Goal: Information Seeking & Learning: Learn about a topic

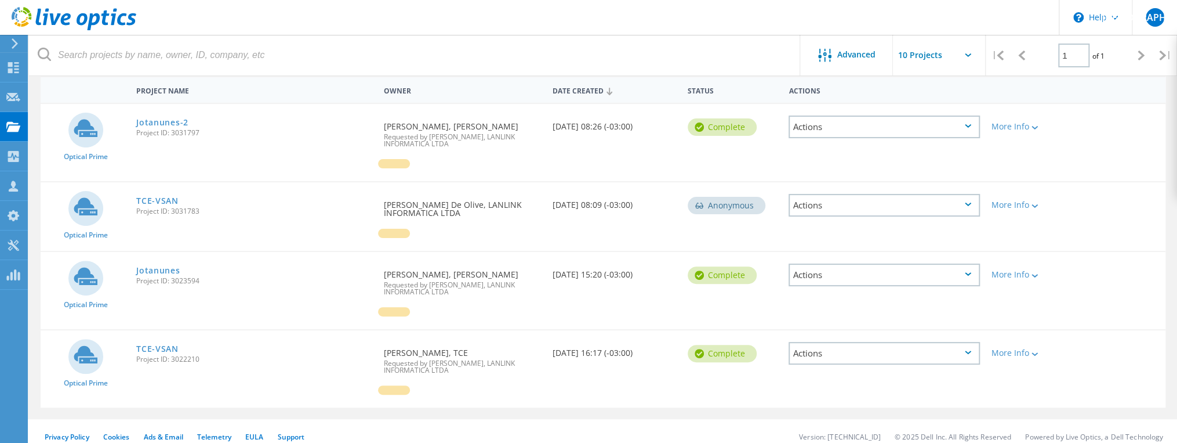
scroll to position [118, 0]
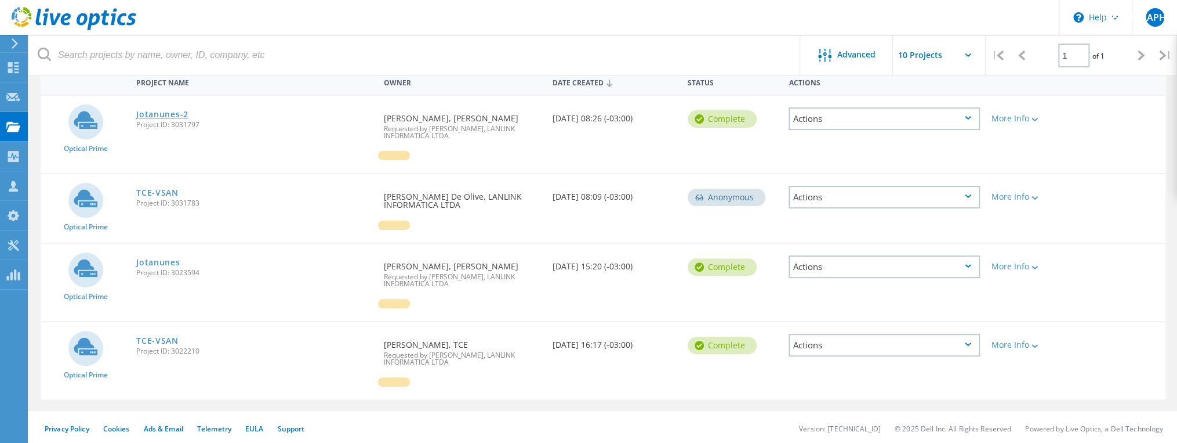
click at [153, 112] on link "Jotanunes-2" at bounding box center [162, 114] width 52 height 8
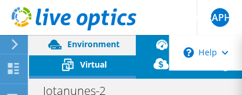
select select "SouthAmerica"
select select "BRL"
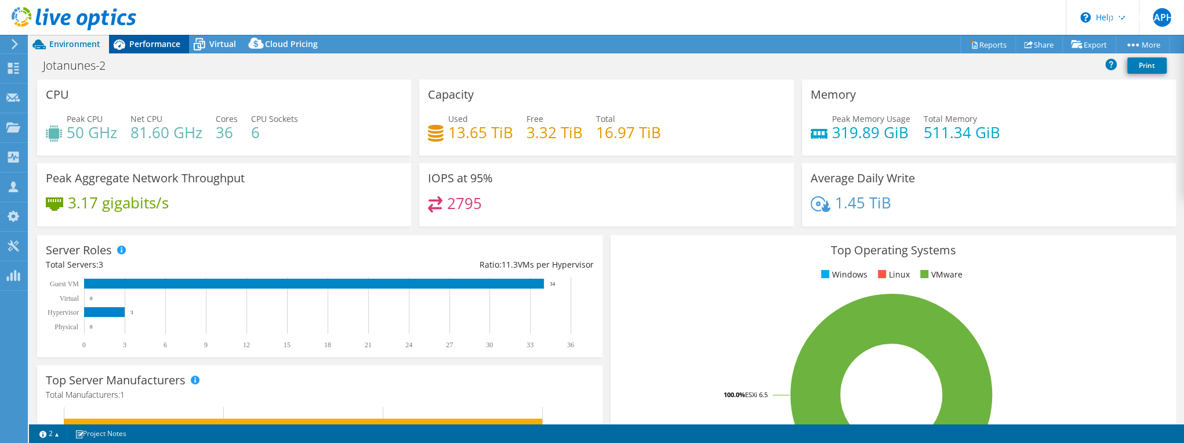
click at [151, 42] on span "Performance" at bounding box center [154, 43] width 51 height 11
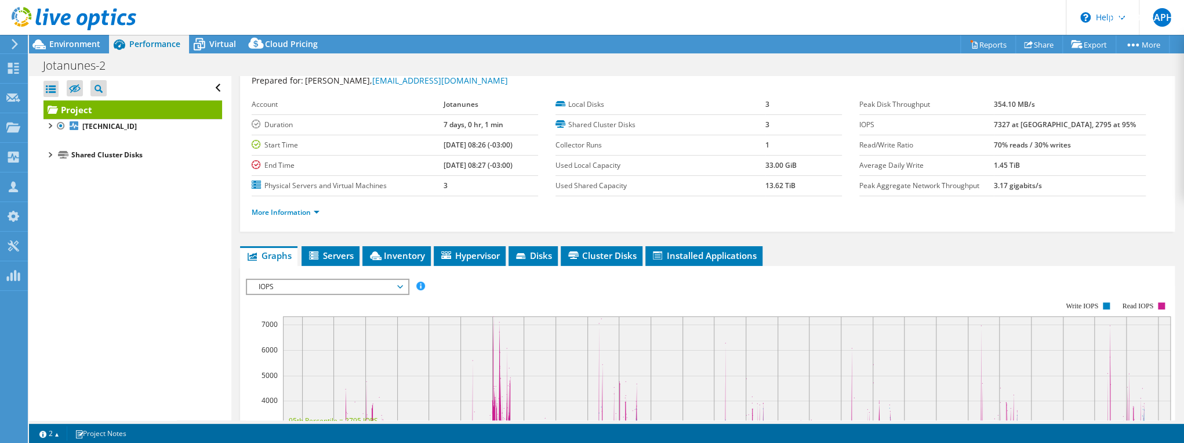
scroll to position [46, 0]
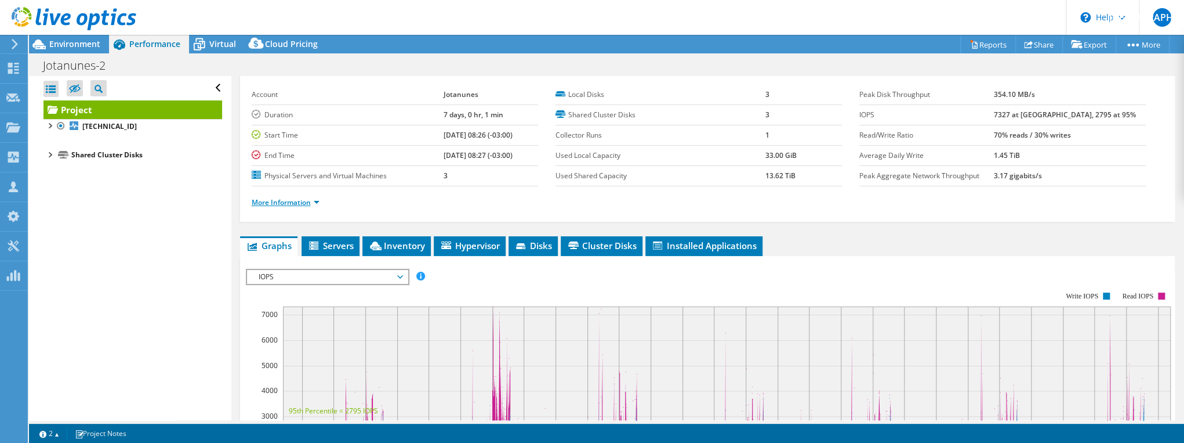
click at [295, 202] on link "More Information" at bounding box center [286, 202] width 68 height 10
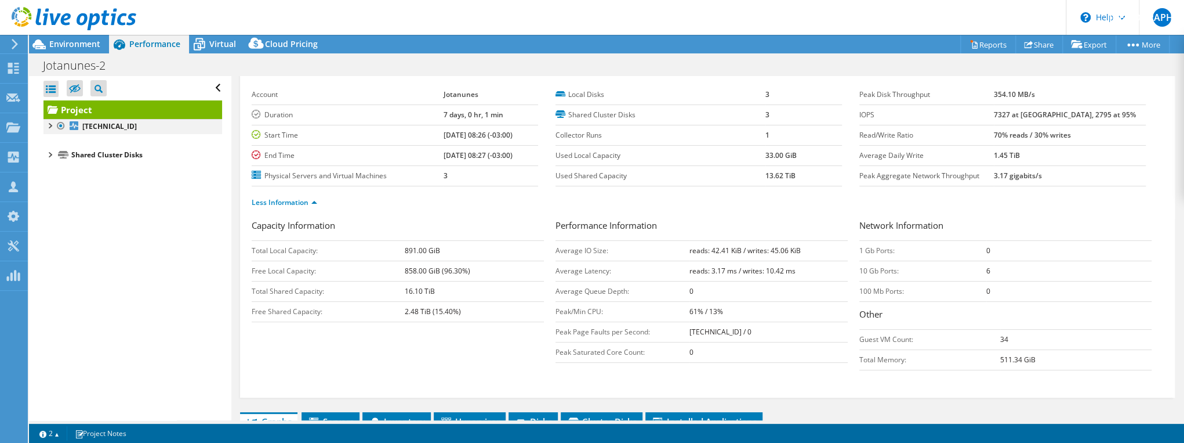
click at [48, 124] on div at bounding box center [50, 125] width 12 height 12
click at [53, 150] on div at bounding box center [55, 152] width 12 height 12
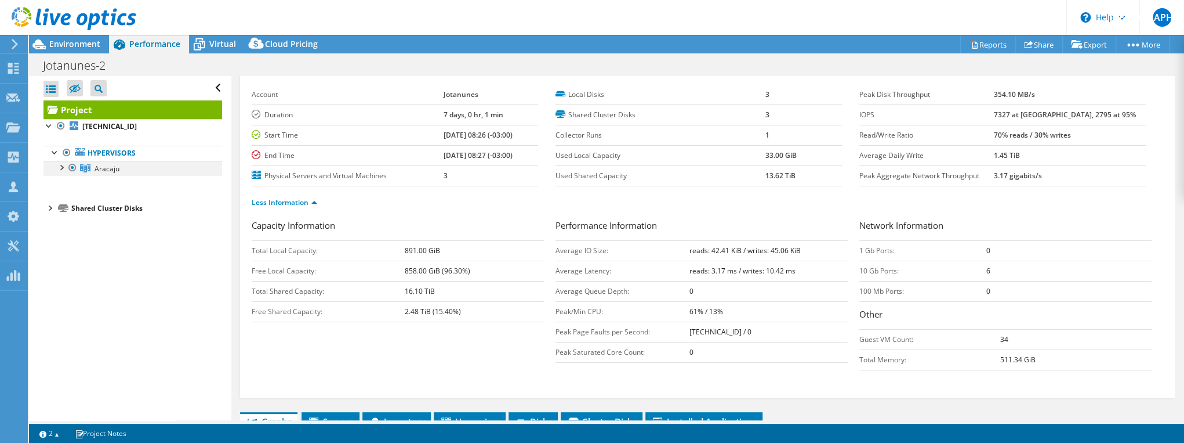
click at [58, 168] on div at bounding box center [61, 167] width 12 height 12
click at [102, 181] on link "[TECHNICAL_ID]" at bounding box center [133, 183] width 179 height 15
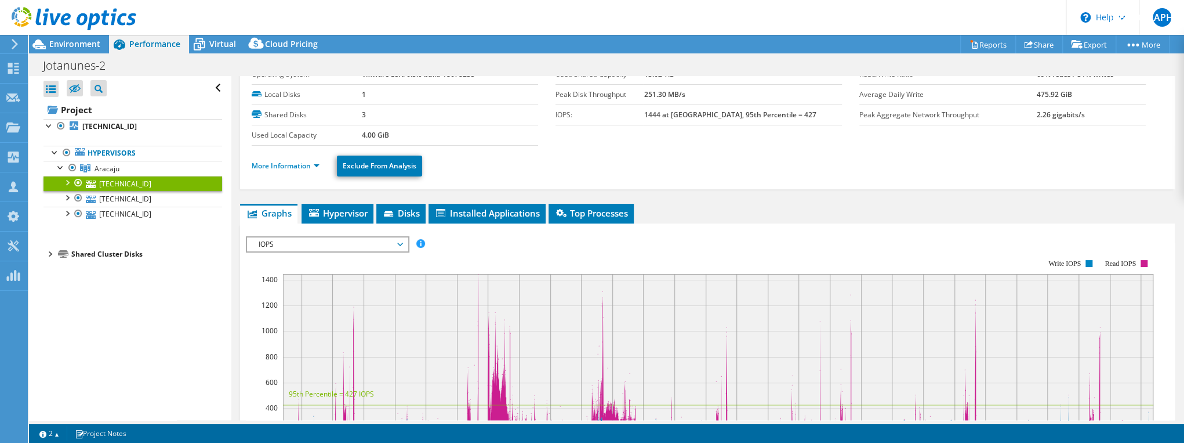
scroll to position [0, 0]
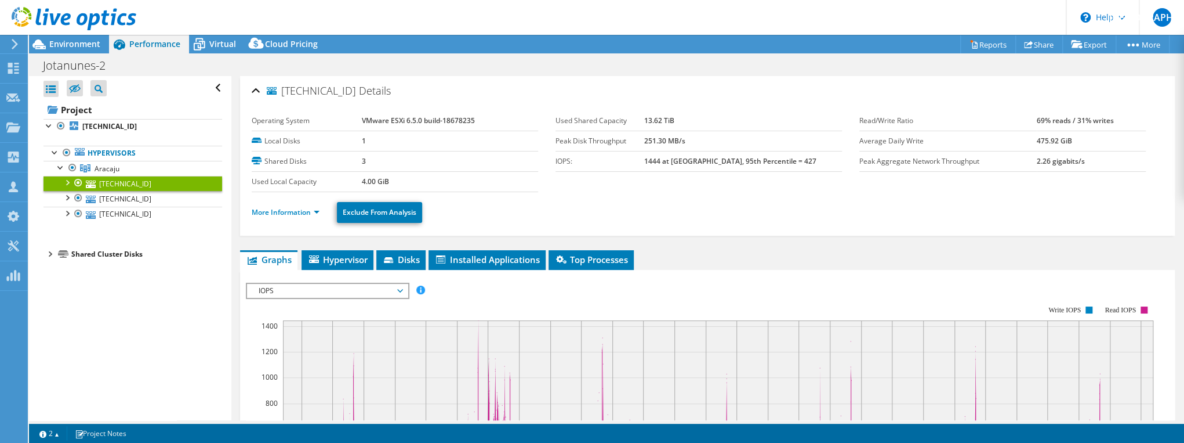
click at [67, 182] on div at bounding box center [67, 182] width 12 height 12
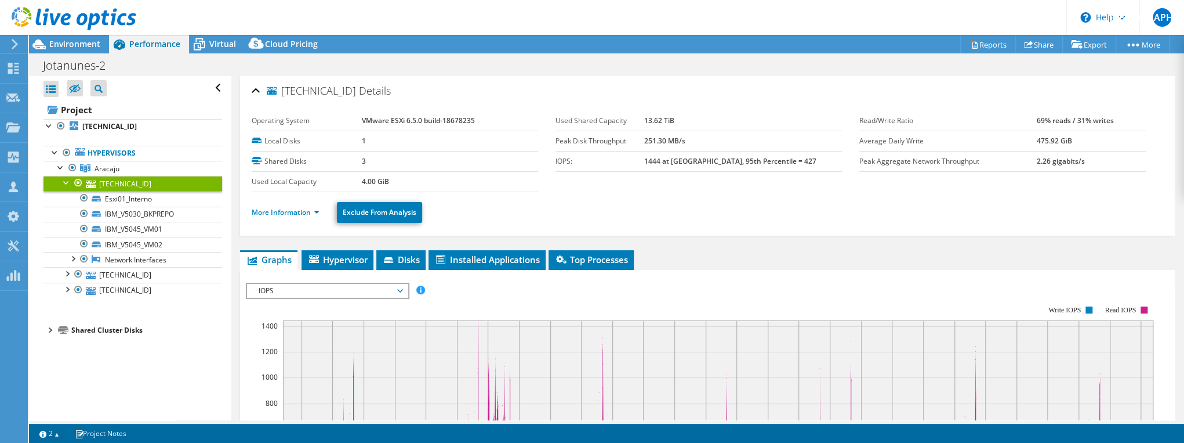
click at [598, 158] on label "IOPS:" at bounding box center [600, 161] width 89 height 12
click at [281, 210] on link "More Information" at bounding box center [286, 212] width 68 height 10
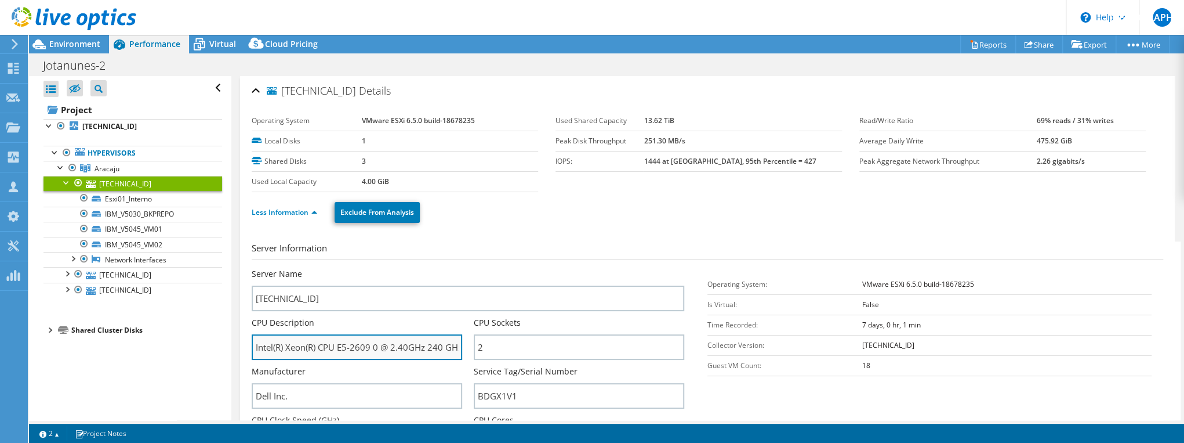
click at [338, 347] on input "Intel(R) Xeon(R) CPU E5-2609 0 @ 2.40GHz 240 GHz" at bounding box center [357, 347] width 211 height 26
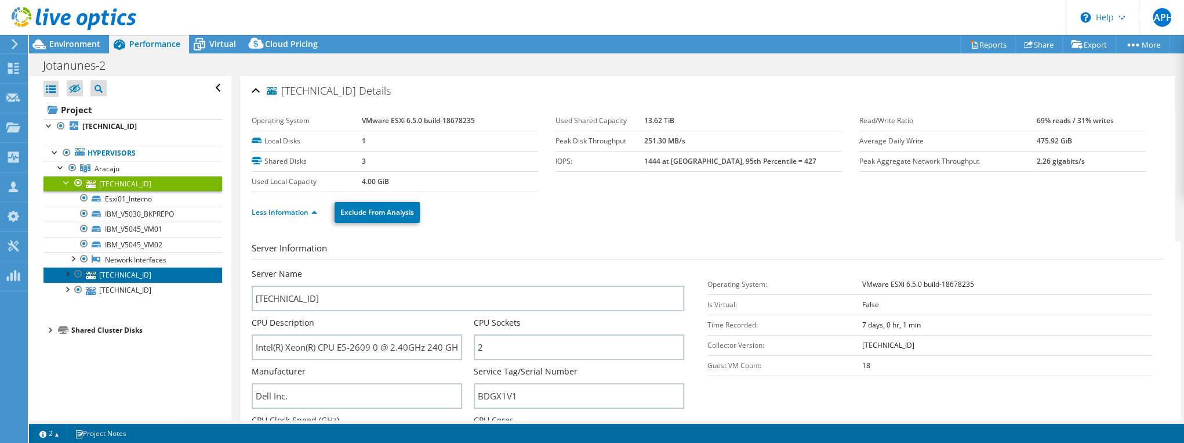
click at [100, 273] on link "[TECHNICAL_ID]" at bounding box center [133, 274] width 179 height 15
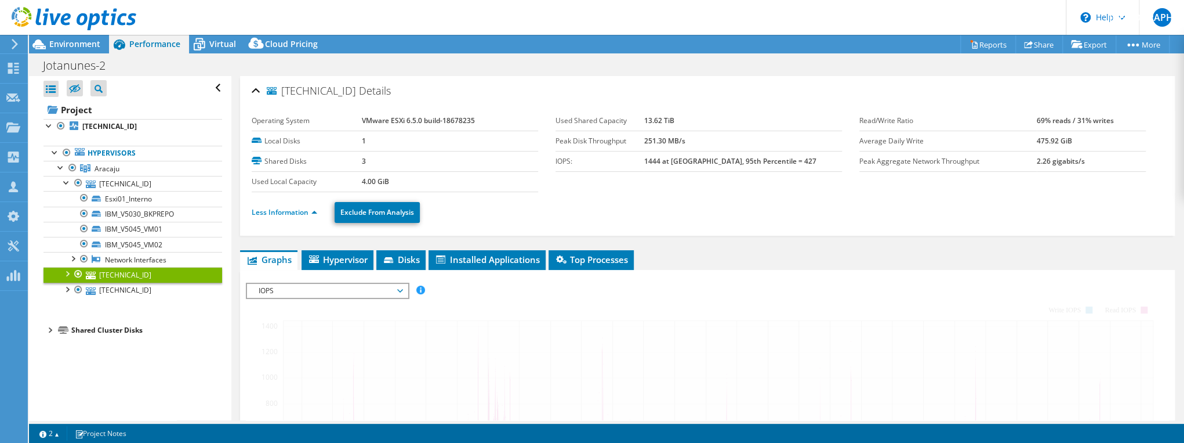
click at [70, 269] on div at bounding box center [67, 273] width 12 height 12
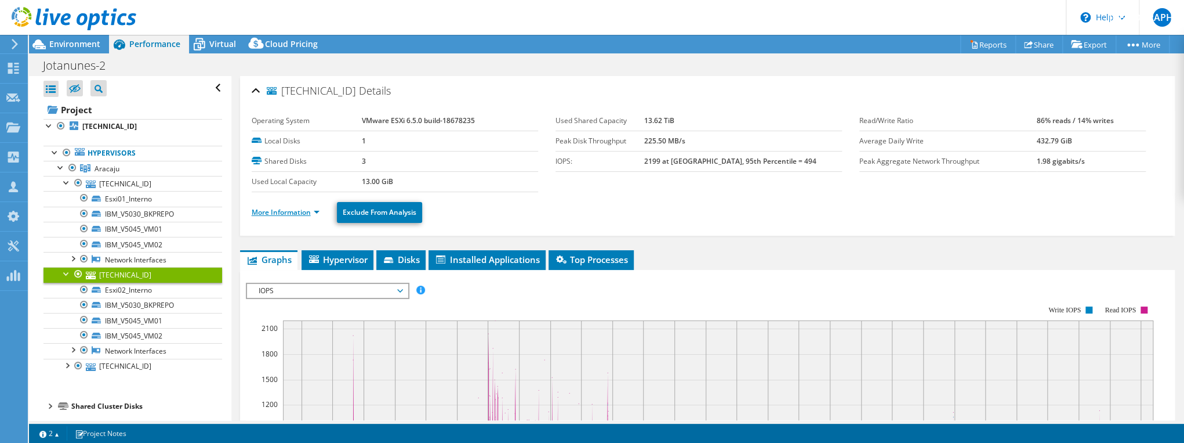
click at [293, 211] on link "More Information" at bounding box center [286, 212] width 68 height 10
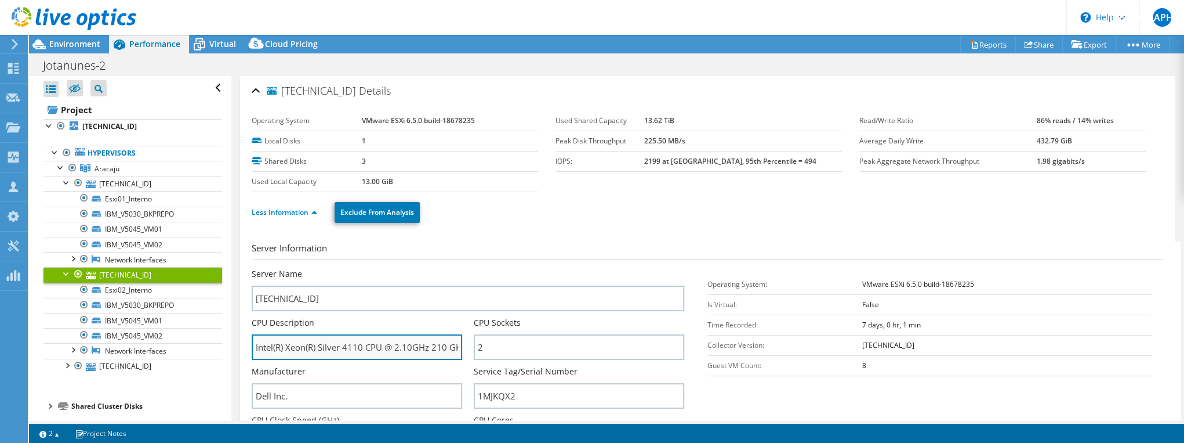
click at [413, 341] on input "Intel(R) Xeon(R) Silver 4110 CPU @ 2.10GHz 210 GHz" at bounding box center [357, 347] width 211 height 26
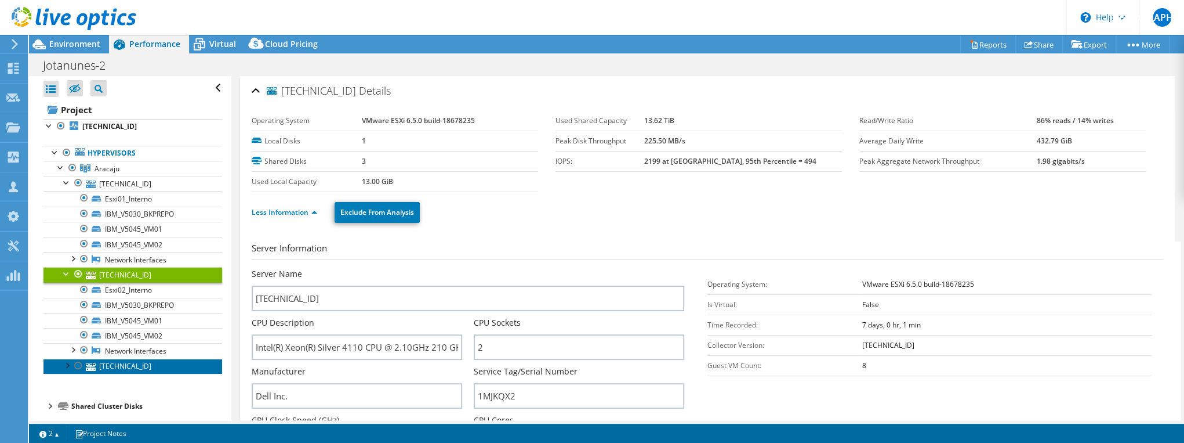
click at [108, 364] on link "[TECHNICAL_ID]" at bounding box center [133, 365] width 179 height 15
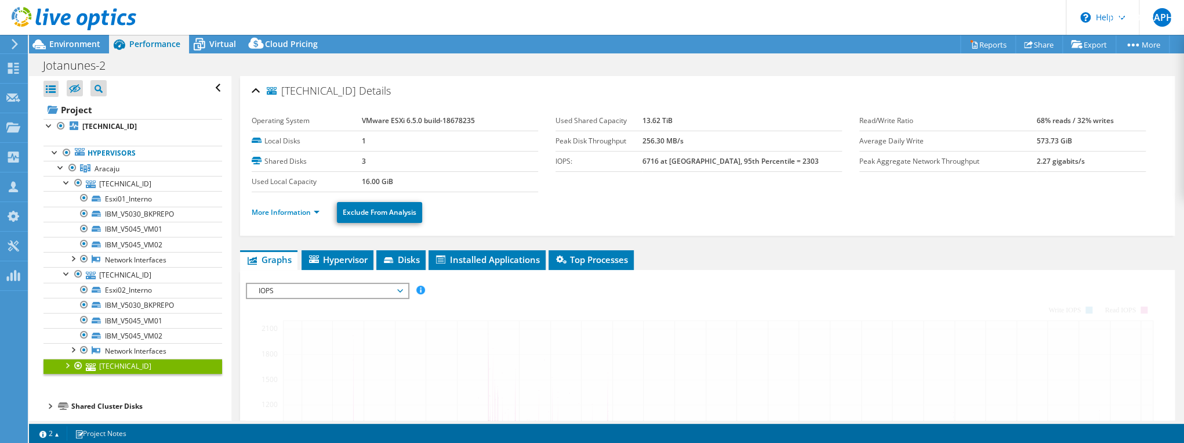
drag, startPoint x: 67, startPoint y: 362, endPoint x: 352, endPoint y: 224, distance: 316.2
click at [67, 362] on div at bounding box center [67, 364] width 12 height 12
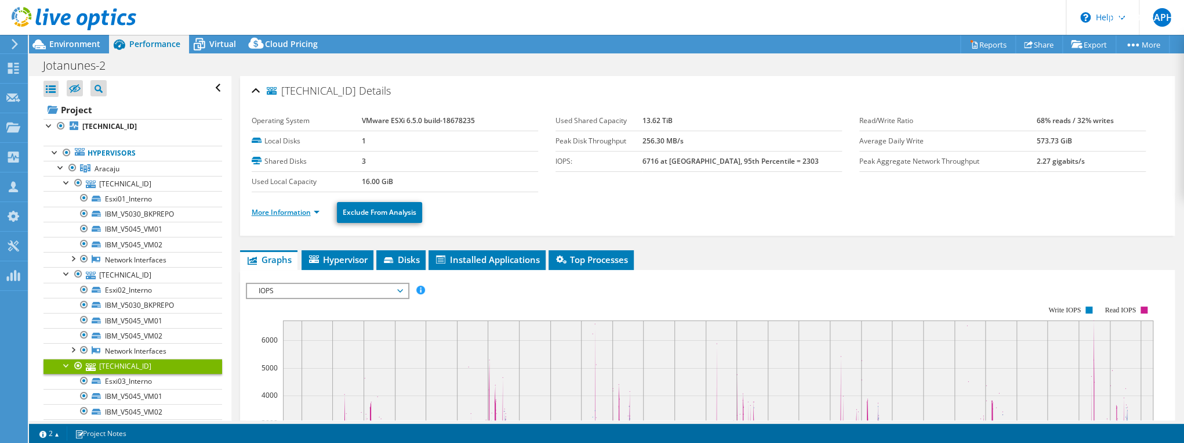
click at [291, 208] on link "More Information" at bounding box center [286, 212] width 68 height 10
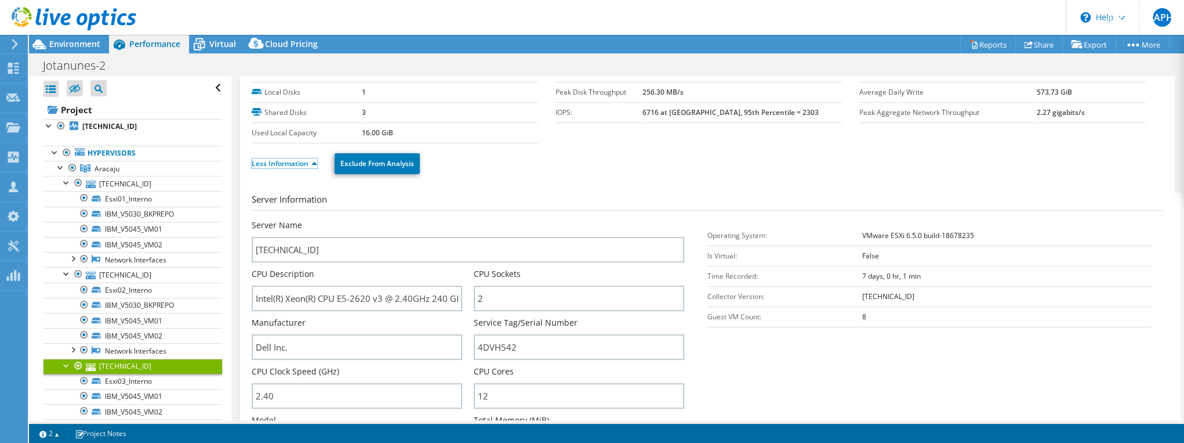
scroll to position [93, 0]
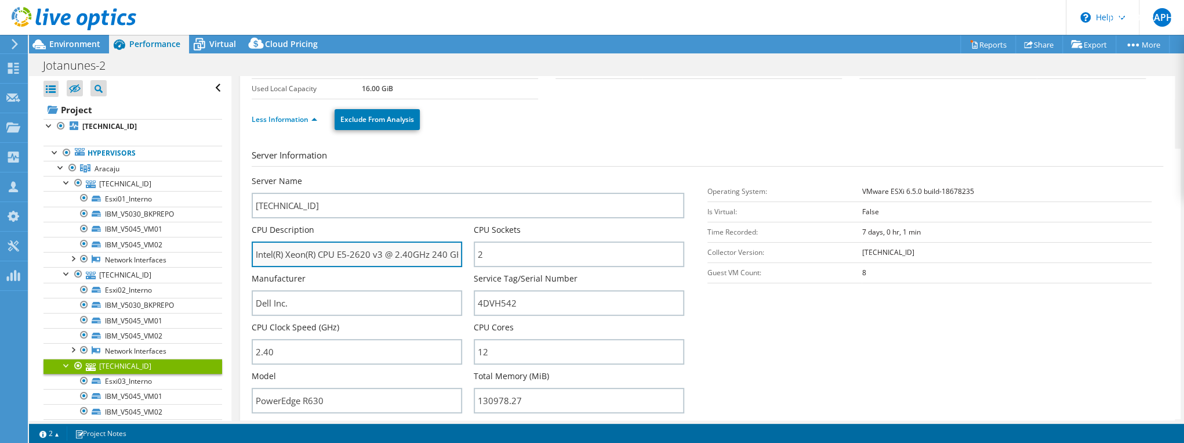
click at [363, 255] on input "Intel(R) Xeon(R) CPU E5-2620 v3 @ 2.40GHz 240 GHz" at bounding box center [357, 254] width 211 height 26
